Goal: Task Accomplishment & Management: Complete application form

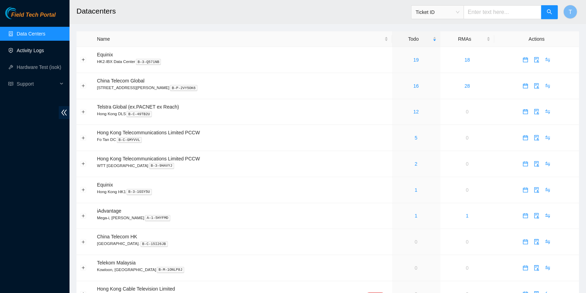
click at [31, 48] on link "Activity Logs" at bounding box center [30, 51] width 27 height 6
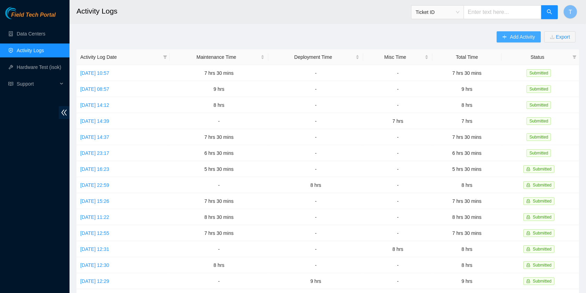
click at [523, 36] on span "Add Activity" at bounding box center [522, 37] width 25 height 8
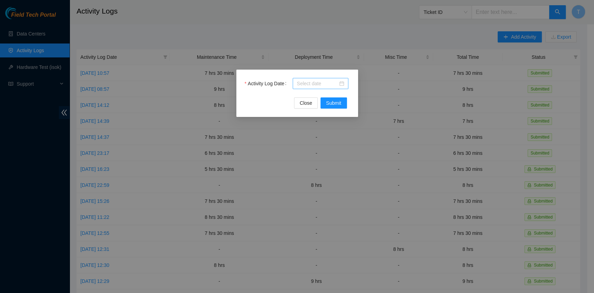
click at [336, 83] on input "Activity Log Date" at bounding box center [317, 84] width 41 height 8
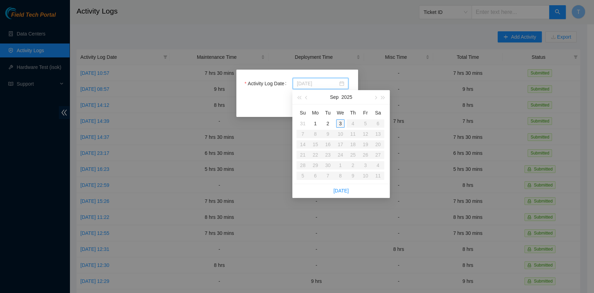
type input "2025-09-03"
click at [337, 122] on div "3" at bounding box center [340, 123] width 8 height 8
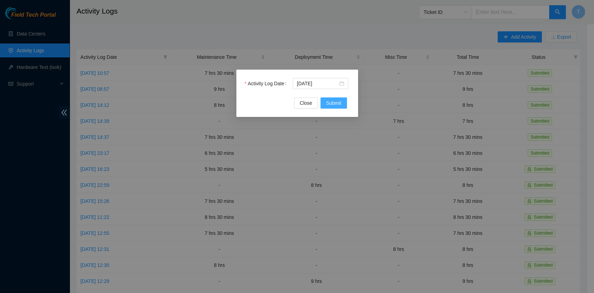
click at [336, 100] on span "Submit" at bounding box center [333, 103] width 15 height 8
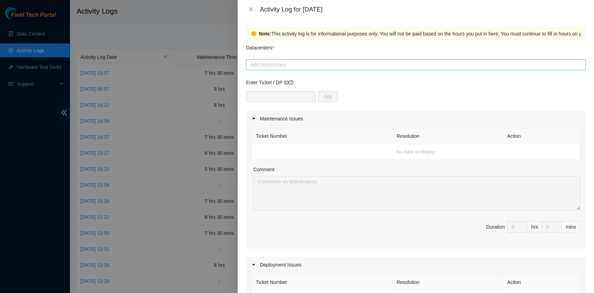
drag, startPoint x: 299, startPoint y: 56, endPoint x: 294, endPoint y: 63, distance: 8.1
click at [294, 63] on div "Datacenters * Add Datacenters" at bounding box center [415, 55] width 339 height 30
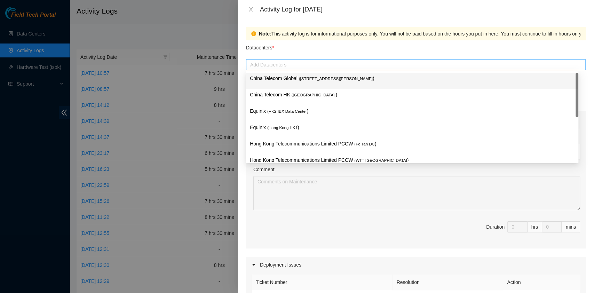
click at [294, 63] on div at bounding box center [416, 65] width 336 height 8
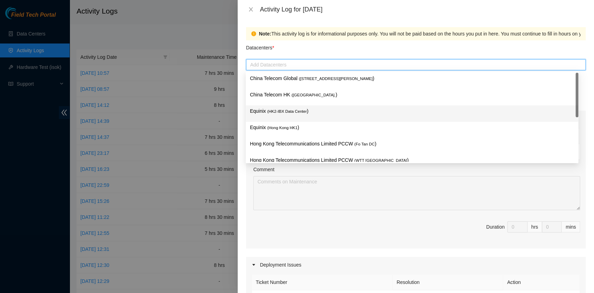
drag, startPoint x: 290, startPoint y: 81, endPoint x: 286, endPoint y: 95, distance: 14.8
click at [286, 95] on div "China Telecom Global ( Room B11, 2/F, 18 Chun Yat Street, TKO , Hong Kong ) Chi…" at bounding box center [411, 146] width 332 height 147
drag, startPoint x: 286, startPoint y: 95, endPoint x: 281, endPoint y: 112, distance: 17.4
click at [281, 112] on div "China Telecom Global ( Room B11, 2/F, 18 Chun Yat Street, TKO , Hong Kong ) Chi…" at bounding box center [411, 146] width 332 height 147
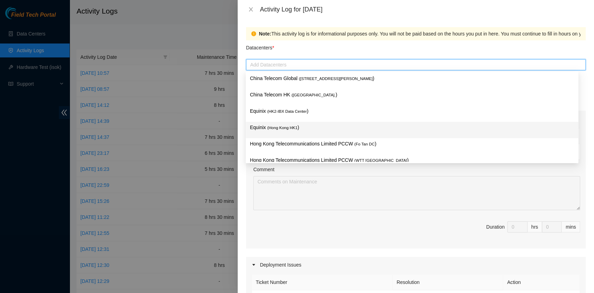
drag, startPoint x: 281, startPoint y: 112, endPoint x: 276, endPoint y: 136, distance: 24.2
click at [276, 136] on div "China Telecom Global ( Room B11, 2/F, 18 Chun Yat Street, TKO , Hong Kong ) Chi…" at bounding box center [411, 146] width 332 height 147
click at [276, 136] on div "Equinix ( Hong Kong HK1 )" at bounding box center [412, 129] width 324 height 13
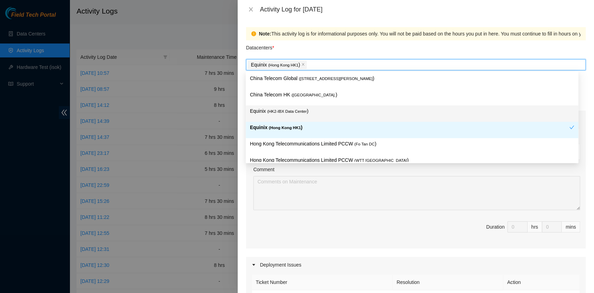
click at [278, 107] on p "Equinix ( HK2-IBX Data Center )" at bounding box center [412, 111] width 324 height 8
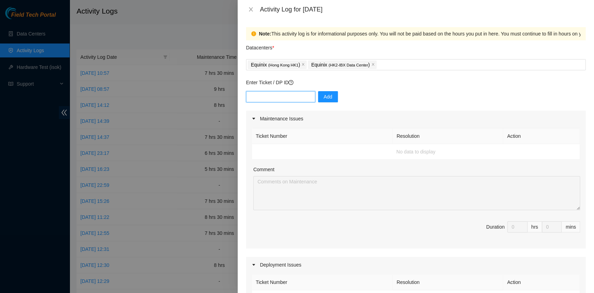
click at [280, 102] on input "text" at bounding box center [280, 96] width 69 height 11
click at [402, 61] on div "Equinix ( Hong Kong HK1 ) Equinix ( HK2-IBX Data Center )" at bounding box center [416, 65] width 336 height 10
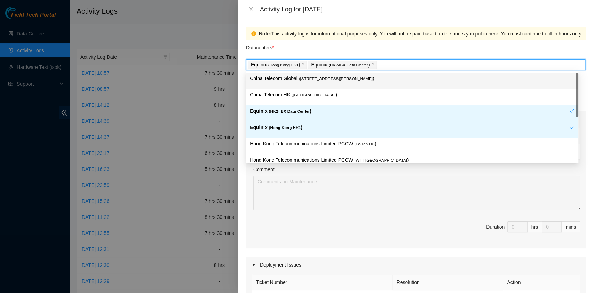
click at [372, 77] on span "( Room B11, 2/F, 18 Chun Yat Street, TKO , Hong Kong" at bounding box center [336, 78] width 74 height 4
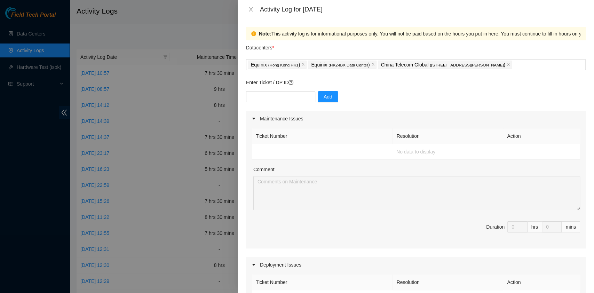
click at [385, 51] on div "Datacenters *" at bounding box center [415, 49] width 339 height 19
click at [286, 101] on input "text" at bounding box center [280, 96] width 69 height 11
type input "DP80137"
click at [318, 94] on button "Add" at bounding box center [328, 96] width 20 height 11
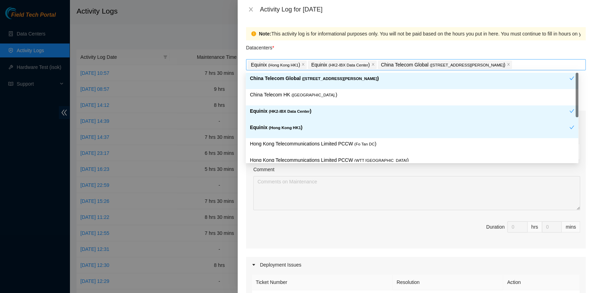
click at [544, 69] on div "Equinix ( Hong Kong HK1 ) Equinix ( HK2-IBX Data Center ) China Telecom Global …" at bounding box center [416, 65] width 336 height 10
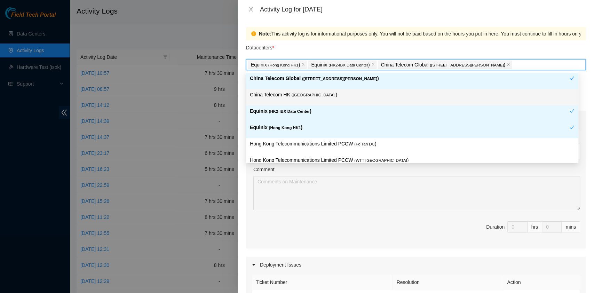
click at [435, 92] on p "China Telecom HK ( Hong Kong. )" at bounding box center [412, 95] width 324 height 8
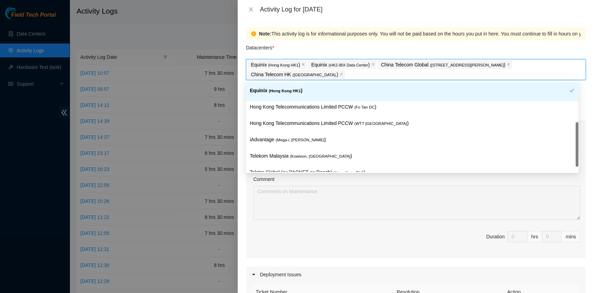
scroll to position [51, 0]
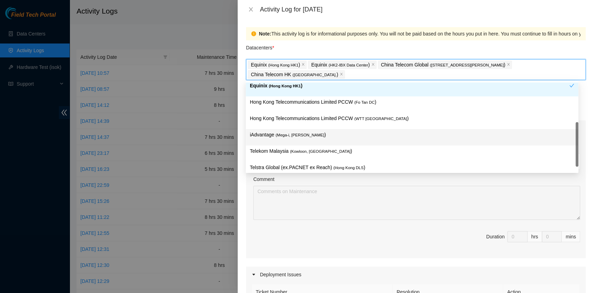
click at [395, 131] on p "iAdvantage ( Mega-i, Chai Wan )" at bounding box center [412, 135] width 324 height 8
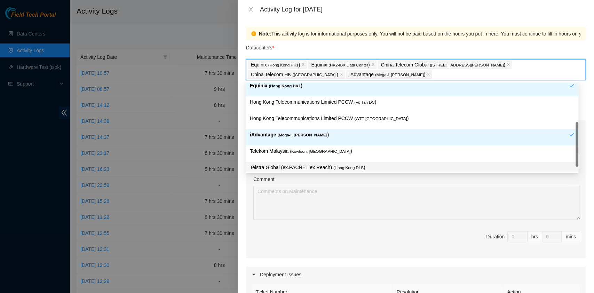
click at [371, 166] on p "Telstra Global (ex.PACNET ex Reach) ( Hong Kong DLS )" at bounding box center [412, 167] width 324 height 8
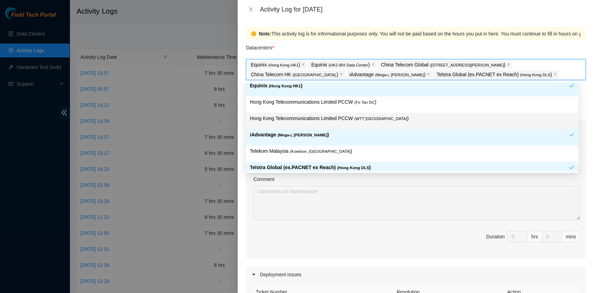
drag, startPoint x: 361, startPoint y: 107, endPoint x: 358, endPoint y: 129, distance: 22.2
click at [358, 129] on div "China Telecom Global ( Room B11, 2/F, 18 Chun Yat Street, TKO , Hong Kong ) Chi…" at bounding box center [411, 104] width 332 height 147
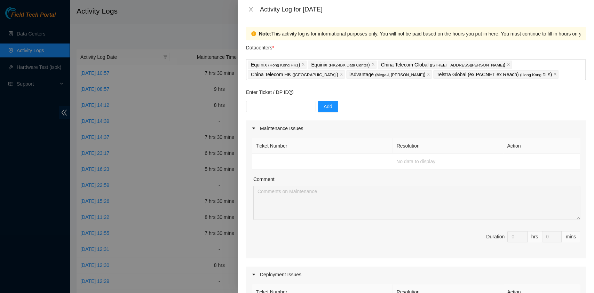
click at [383, 221] on div "Ticket Number Resolution Action No data to display Comment Duration 0 hrs 0 mins" at bounding box center [415, 197] width 339 height 122
click at [285, 106] on input "text" at bounding box center [280, 106] width 69 height 11
type input "DP80137"
click at [323, 108] on span "Add" at bounding box center [327, 107] width 9 height 8
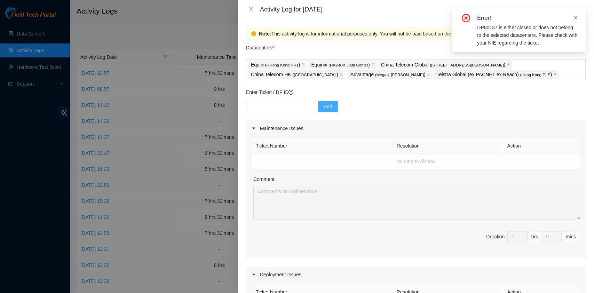
click at [574, 17] on icon "close" at bounding box center [574, 17] width 3 height 3
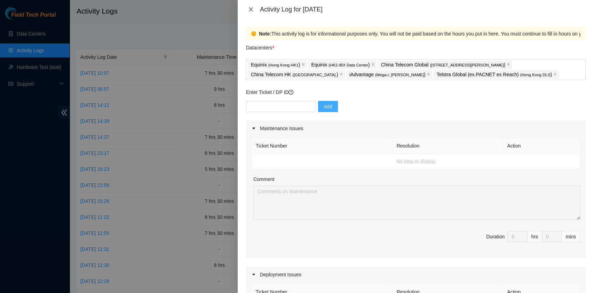
click at [248, 7] on icon "close" at bounding box center [251, 10] width 6 height 6
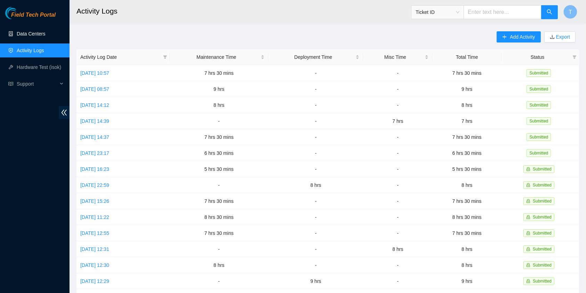
click at [35, 33] on link "Data Centers" at bounding box center [31, 34] width 29 height 6
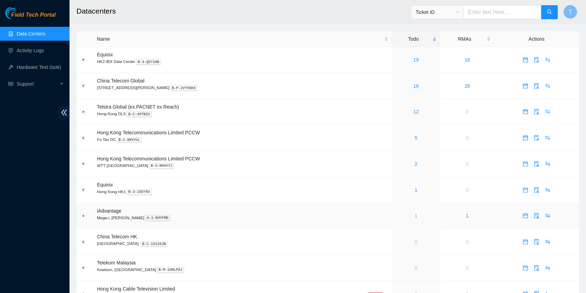
click at [415, 215] on link "1" at bounding box center [416, 216] width 3 height 6
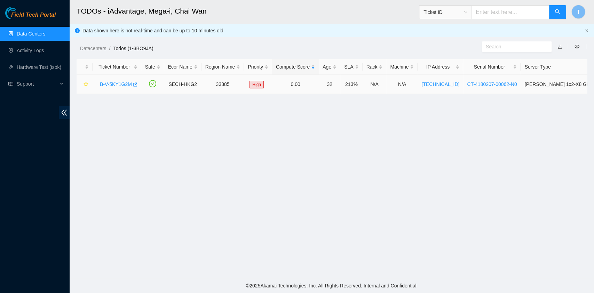
click at [116, 86] on link "B-V-5KY1G2M" at bounding box center [116, 84] width 32 height 6
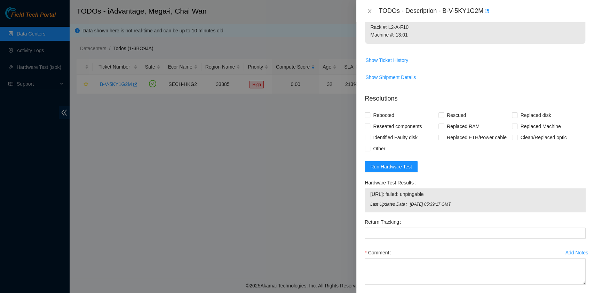
scroll to position [280, 0]
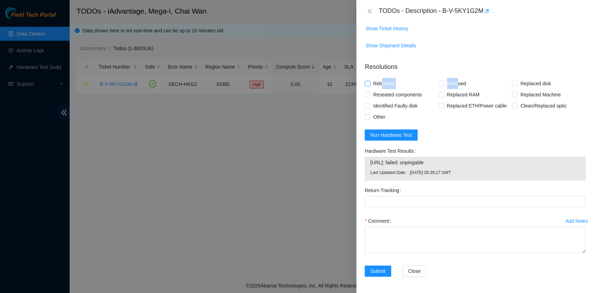
drag, startPoint x: 453, startPoint y: 85, endPoint x: 380, endPoint y: 83, distance: 73.0
click at [380, 83] on div "Rebooted Rescued Replaced disk Reseated components Replaced RAM Replaced Machin…" at bounding box center [474, 100] width 221 height 45
click at [378, 91] on span "Reseated components" at bounding box center [397, 94] width 54 height 11
click at [369, 92] on input "Reseated components" at bounding box center [366, 94] width 5 height 5
click at [378, 91] on span "Reseated components" at bounding box center [397, 94] width 54 height 11
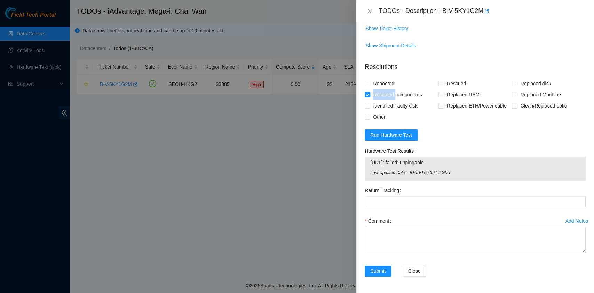
click at [369, 92] on input "Reseated components" at bounding box center [366, 94] width 5 height 5
checkbox input "false"
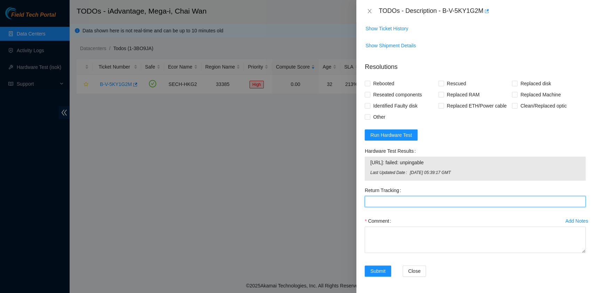
click at [390, 199] on Tracking "Return Tracking" at bounding box center [474, 201] width 221 height 11
drag, startPoint x: 412, startPoint y: 201, endPoint x: 318, endPoint y: 199, distance: 93.9
click at [318, 199] on div "TODOs - Description - B-V-5KY1G2M Problem Type Hardware Rack Number N/A Machine…" at bounding box center [297, 146] width 594 height 293
type Tracking "425421600732"
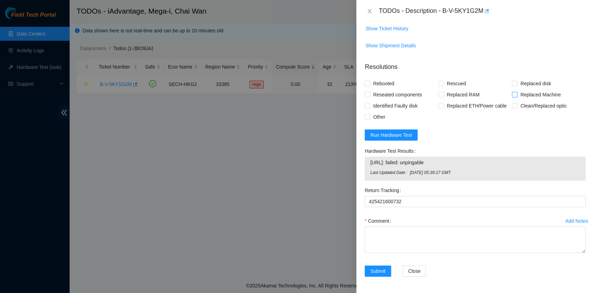
click at [512, 93] on span at bounding box center [514, 95] width 6 height 6
click at [512, 93] on input "Replaced Machine" at bounding box center [513, 94] width 5 height 5
checkbox input "true"
click at [386, 92] on span "Reseated components" at bounding box center [397, 94] width 54 height 11
click at [369, 92] on input "Reseated components" at bounding box center [366, 94] width 5 height 5
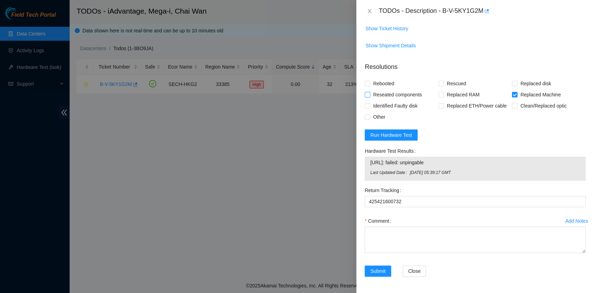
checkbox input "true"
click at [442, 13] on div "TODOs - Description - B-V-5KY1G2M" at bounding box center [481, 11] width 207 height 11
drag, startPoint x: 442, startPoint y: 13, endPoint x: 486, endPoint y: 31, distance: 48.2
click at [486, 31] on div "TODOs - Description - B-V-5KY1G2M Problem Type Hardware Rack Number N/A Machine…" at bounding box center [474, 146] width 237 height 293
copy div "B-V-5KY1G2M Problem Type Hardware Rack Number N/A Machine Number N/A Serial Num…"
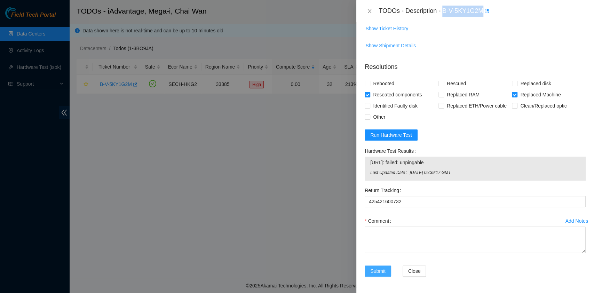
click at [380, 273] on span "Submit" at bounding box center [377, 271] width 15 height 8
click at [384, 242] on textarea "Comment" at bounding box center [474, 239] width 221 height 26
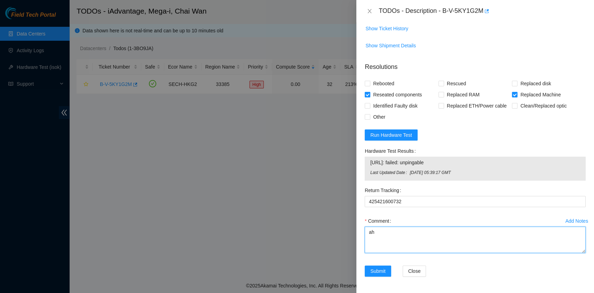
type textarea "a"
type textarea "Shipped"
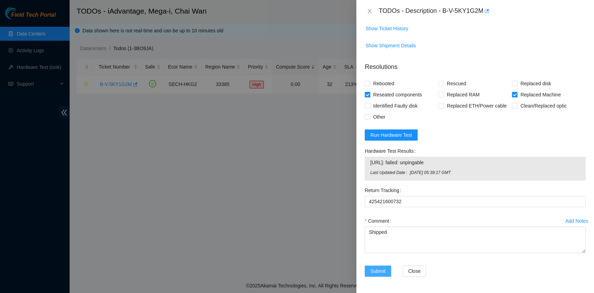
click at [380, 267] on span "Submit" at bounding box center [377, 271] width 15 height 8
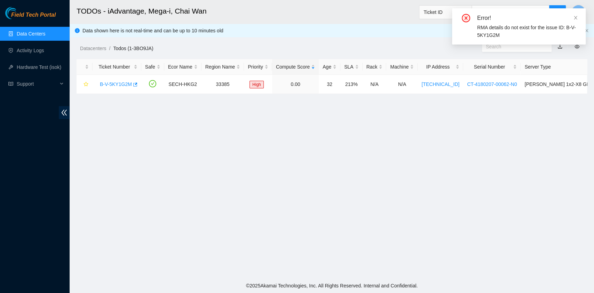
scroll to position [157, 0]
click at [575, 15] on span at bounding box center [575, 18] width 5 height 6
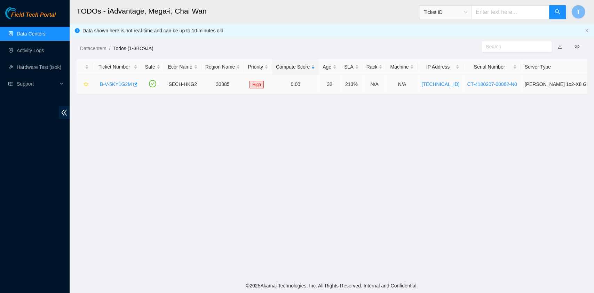
click at [117, 83] on link "B-V-5KY1G2M" at bounding box center [116, 84] width 32 height 6
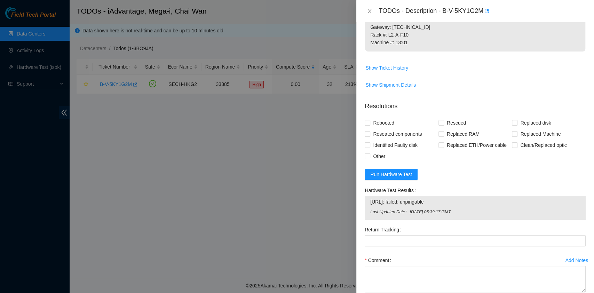
scroll to position [280, 0]
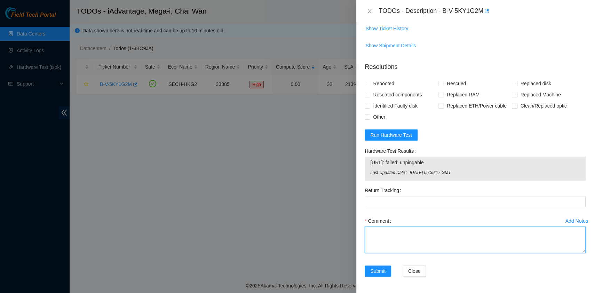
click at [387, 245] on textarea "Comment" at bounding box center [474, 239] width 221 height 26
paste textarea "B-V-5KY1G2M Problem Type Hardware Rack Number N/A Machine Number N/A Serial Num…"
type textarea "shipped under"
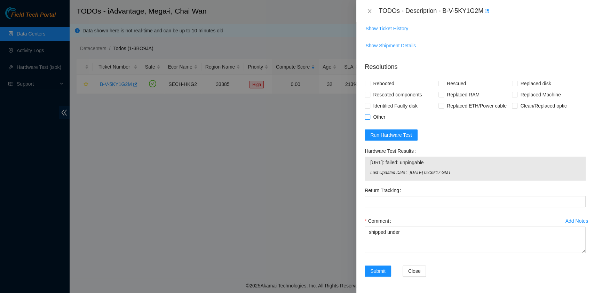
click at [382, 120] on span "Other" at bounding box center [379, 116] width 18 height 11
click at [369, 119] on input "Other" at bounding box center [366, 116] width 5 height 5
checkbox input "true"
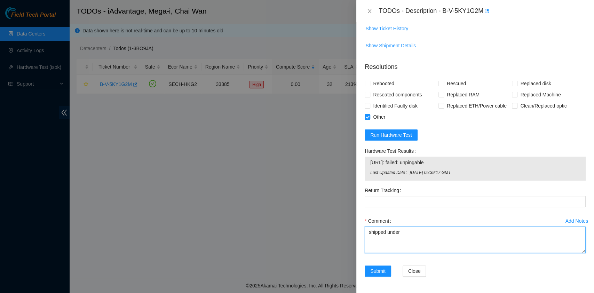
click at [420, 243] on textarea "shipped under" at bounding box center [474, 239] width 221 height 26
type textarea "shipped under 425421600732"
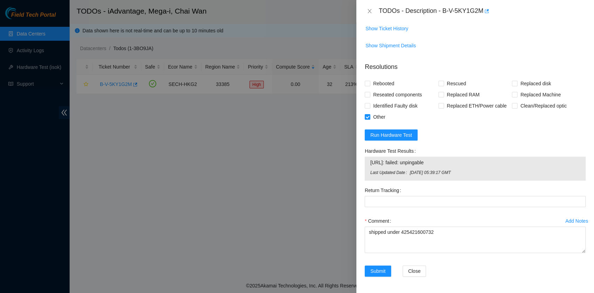
click at [443, 13] on div "TODOs - Description - B-V-5KY1G2M" at bounding box center [481, 11] width 207 height 11
drag, startPoint x: 443, startPoint y: 13, endPoint x: 484, endPoint y: 18, distance: 41.3
click at [484, 18] on div "TODOs - Description - B-V-5KY1G2M" at bounding box center [474, 11] width 237 height 22
copy div "B-V-5KY1G2M"
click at [376, 273] on span "Submit" at bounding box center [377, 271] width 15 height 8
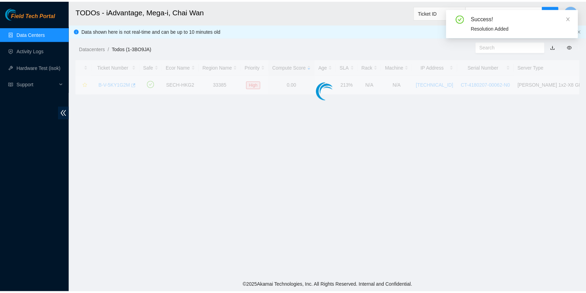
scroll to position [157, 0]
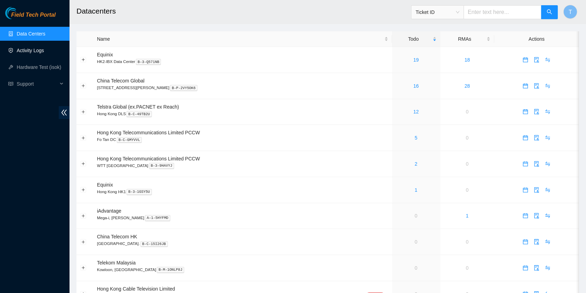
click at [36, 48] on link "Activity Logs" at bounding box center [30, 51] width 27 height 6
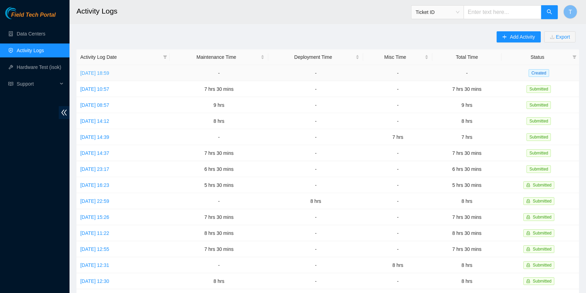
click at [109, 71] on link "Wed, 03 Sep 2025 18:59" at bounding box center [94, 73] width 29 height 6
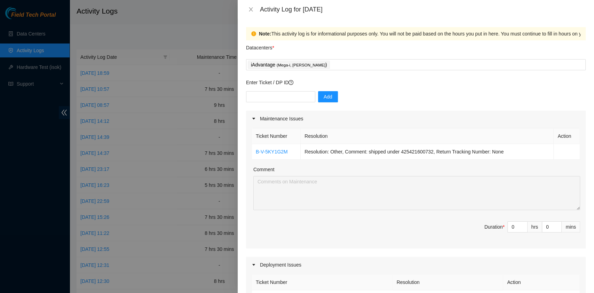
click at [353, 96] on div "Add" at bounding box center [415, 100] width 339 height 19
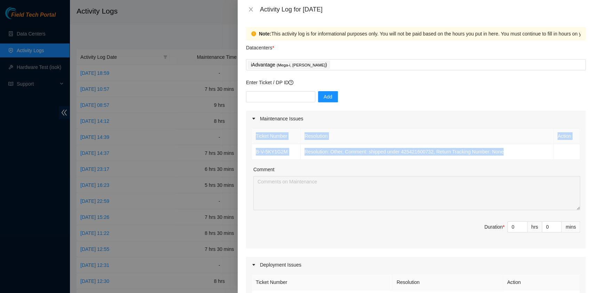
drag, startPoint x: 510, startPoint y: 153, endPoint x: 251, endPoint y: 132, distance: 260.5
click at [251, 132] on div "Ticket Number Resolution Action B-V-5KY1G2M Resolution: Other, Comment: shipped…" at bounding box center [415, 188] width 339 height 122
copy table "Ticket Number Resolution Action B-V-5KY1G2M Resolution: Other, Comment: shipped…"
click at [339, 70] on div "iAdvantage ( Mega-i, Chai Wan )" at bounding box center [415, 64] width 339 height 11
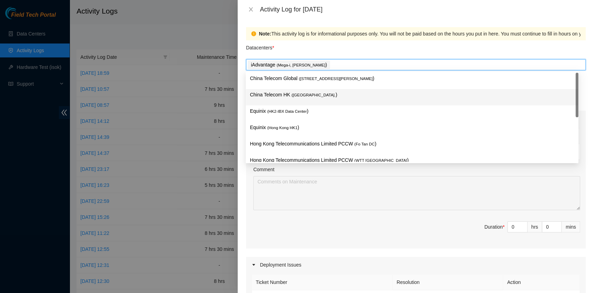
click at [318, 97] on p "China Telecom HK ( Hong Kong. )" at bounding box center [412, 95] width 324 height 8
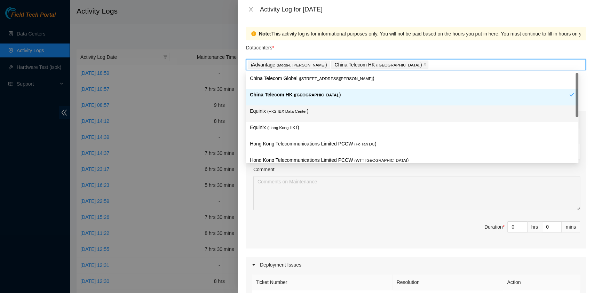
click at [301, 109] on span "( HK2-IBX Data Center" at bounding box center [287, 111] width 40 height 4
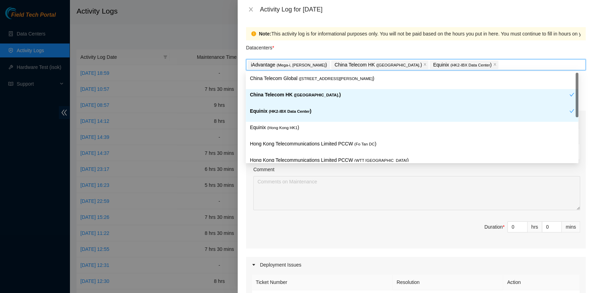
click at [294, 126] on span "( Hong Kong HK1" at bounding box center [282, 128] width 30 height 4
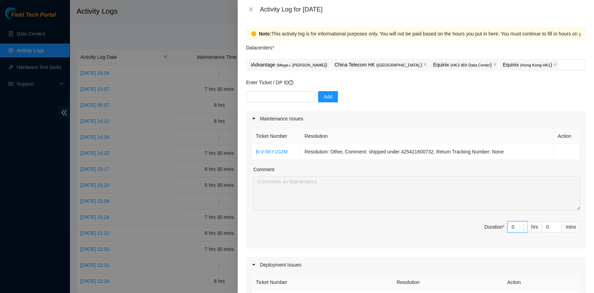
drag, startPoint x: 509, startPoint y: 227, endPoint x: 479, endPoint y: 229, distance: 29.6
click at [479, 229] on span "Duration * 0 hrs 0 mins" at bounding box center [415, 230] width 328 height 19
type input "9"
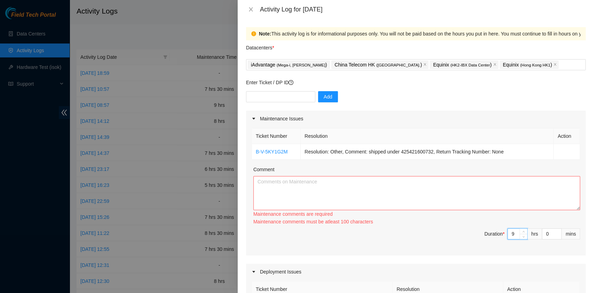
type input "9"
click at [445, 209] on textarea "Comment" at bounding box center [416, 193] width 326 height 34
paste textarea "Ticket Number Resolution Action B-V-5KY1G2M Resolution: Other, Comment: shipped…"
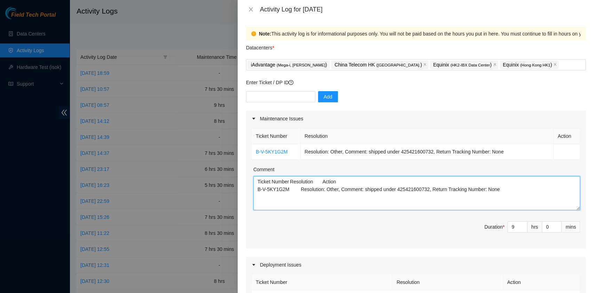
paste textarea "DP80137 - r01.border.hkg01.sdn:"
click at [487, 190] on textarea "Ticket Number Resolution Action B-V-5KY1G2M Resolution: Other, Comment: shipped…" at bounding box center [416, 193] width 326 height 34
paste textarea "r01.hkg03.ien: New 1x100G"
click at [337, 202] on textarea "Ticket Number Resolution Action B-V-5KY1G2M Resolution: Other, Comment: shipped…" at bounding box center [416, 193] width 326 height 34
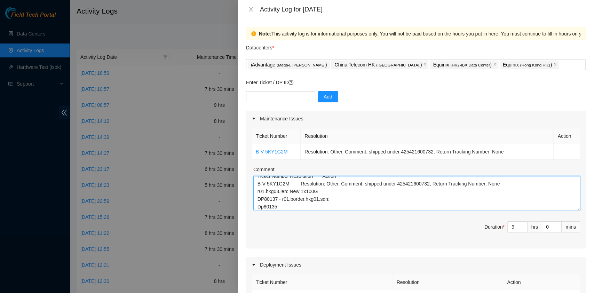
type textarea "Ticket Number Resolution Action B-V-5KY1G2M Resolution: Other, Comment: shipped…"
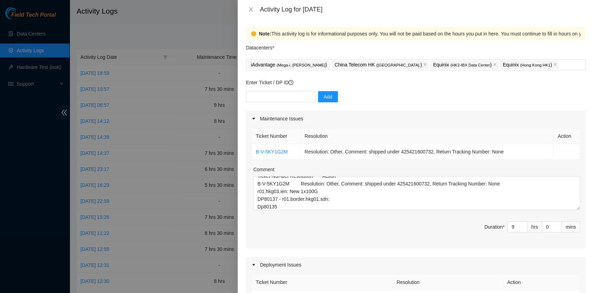
click at [288, 89] on div "Enter Ticket / DP ID Add" at bounding box center [415, 95] width 339 height 32
click at [275, 101] on input "text" at bounding box center [280, 96] width 69 height 11
type input "Dp80135"
click at [328, 96] on button "Add" at bounding box center [328, 96] width 20 height 11
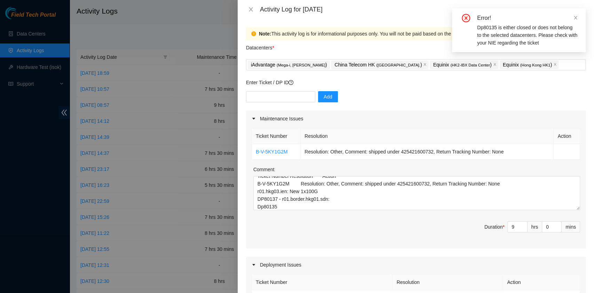
click at [572, 20] on div "Error!" at bounding box center [527, 18] width 100 height 8
click at [575, 17] on icon "close" at bounding box center [575, 17] width 5 height 5
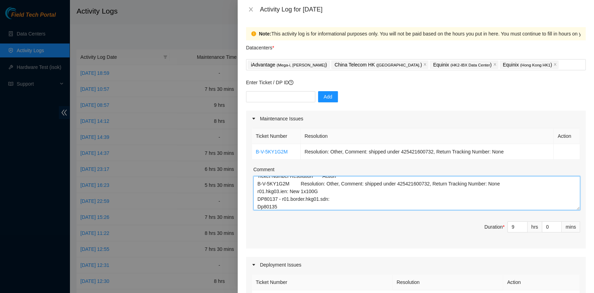
drag, startPoint x: 389, startPoint y: 204, endPoint x: 399, endPoint y: 224, distance: 22.2
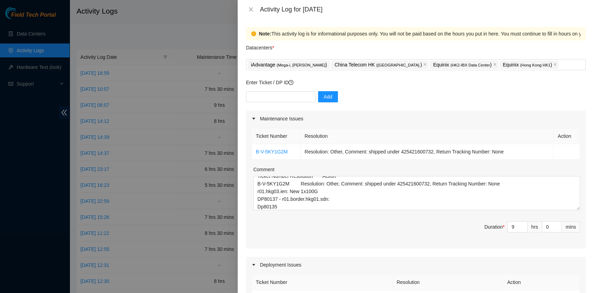
drag, startPoint x: 399, startPoint y: 224, endPoint x: 337, endPoint y: 216, distance: 63.1
click at [337, 216] on div "Ticket Number Resolution Action B-V-5KY1G2M Resolution: Other, Comment: shipped…" at bounding box center [415, 188] width 339 height 122
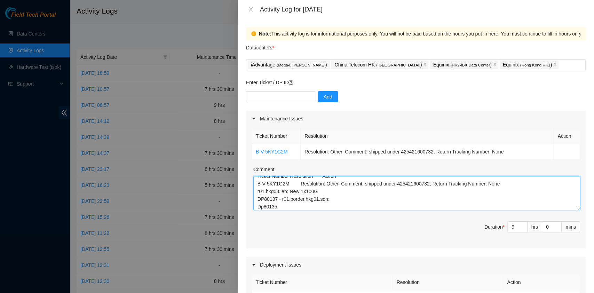
click at [323, 202] on textarea "Ticket Number Resolution Action B-V-5KY1G2M Resolution: Other, Comment: shipped…" at bounding box center [416, 193] width 326 height 34
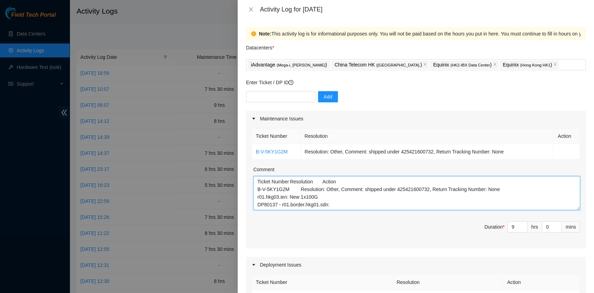
drag, startPoint x: 323, startPoint y: 202, endPoint x: 256, endPoint y: 116, distance: 108.8
click at [256, 116] on div "Maintenance Issues Ticket Number Resolution Action B-V-5KY1G2M Resolution: Othe…" at bounding box center [415, 180] width 339 height 138
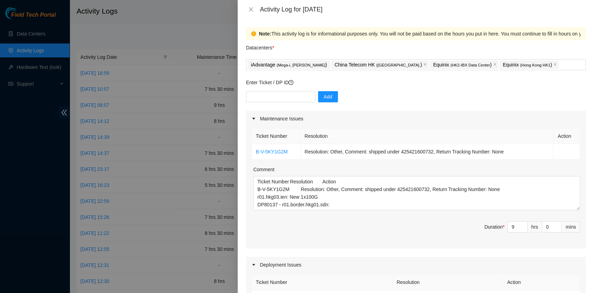
click at [371, 90] on div "Enter Ticket / DP ID Add" at bounding box center [415, 95] width 339 height 32
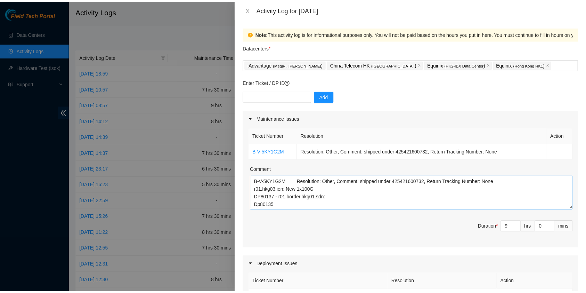
scroll to position [283, 0]
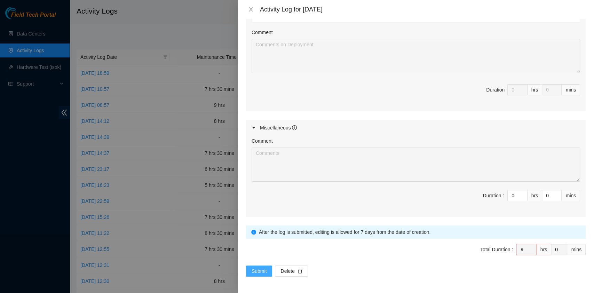
click at [257, 269] on span "Submit" at bounding box center [258, 271] width 15 height 8
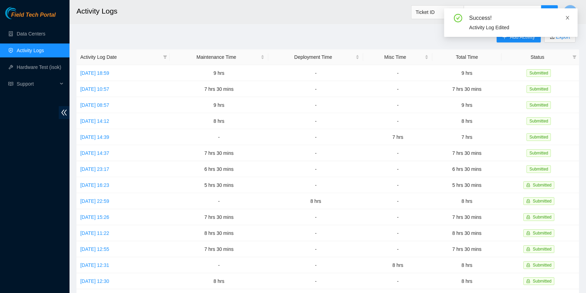
click at [567, 18] on icon "close" at bounding box center [567, 17] width 5 height 5
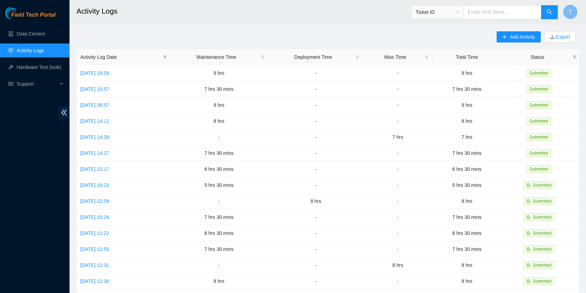
click at [573, 14] on button "T" at bounding box center [571, 12] width 14 height 14
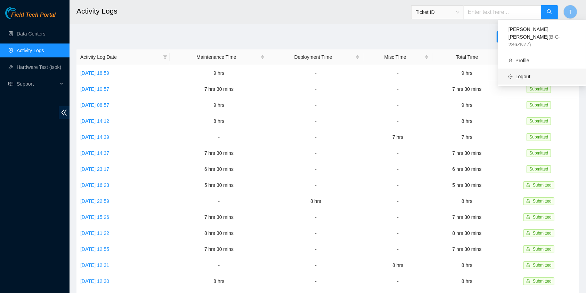
click at [531, 74] on link "Logout" at bounding box center [523, 77] width 15 height 6
